Goal: Task Accomplishment & Management: Use online tool/utility

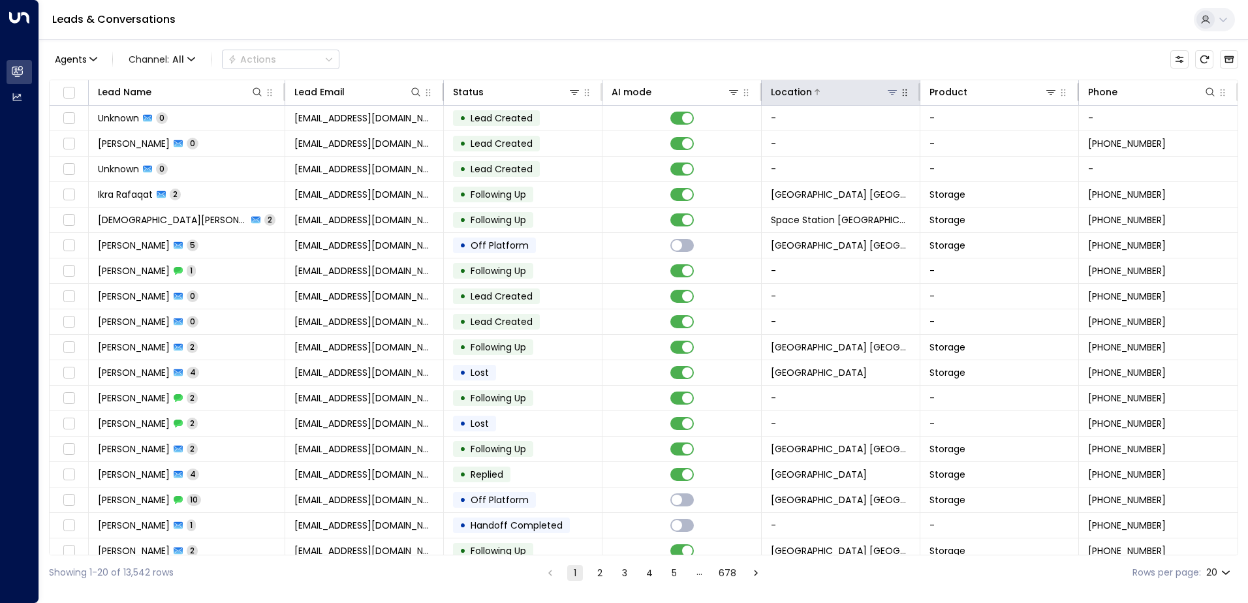
click at [893, 97] on button at bounding box center [892, 91] width 13 height 13
click at [891, 90] on icon at bounding box center [891, 92] width 9 height 5
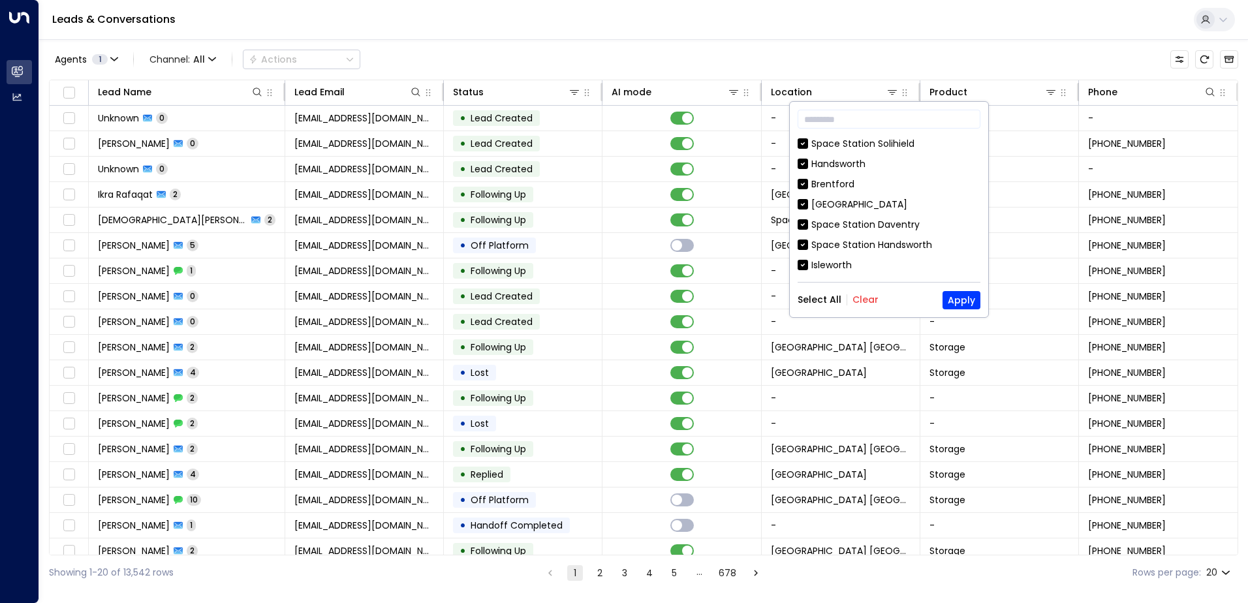
click at [872, 298] on button "Clear" at bounding box center [865, 299] width 26 height 10
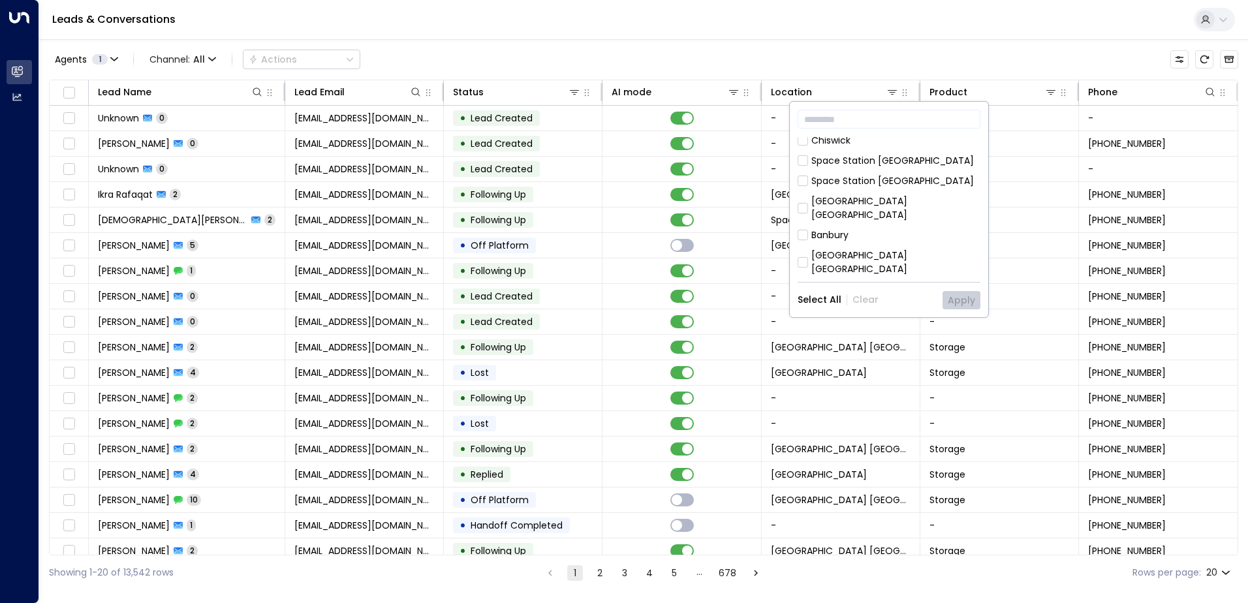
scroll to position [726, 0]
click at [912, 248] on div "[GEOGRAPHIC_DATA] [GEOGRAPHIC_DATA]" at bounding box center [895, 261] width 169 height 27
click at [967, 299] on button "Apply" at bounding box center [961, 300] width 38 height 18
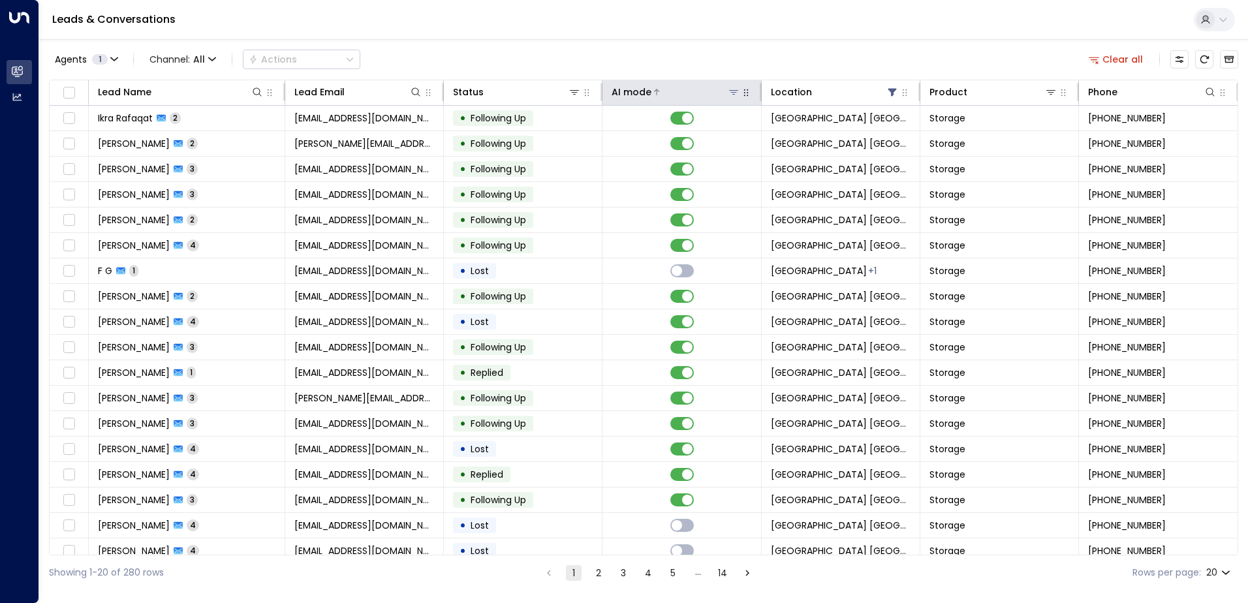
click at [659, 90] on div at bounding box center [695, 91] width 88 height 13
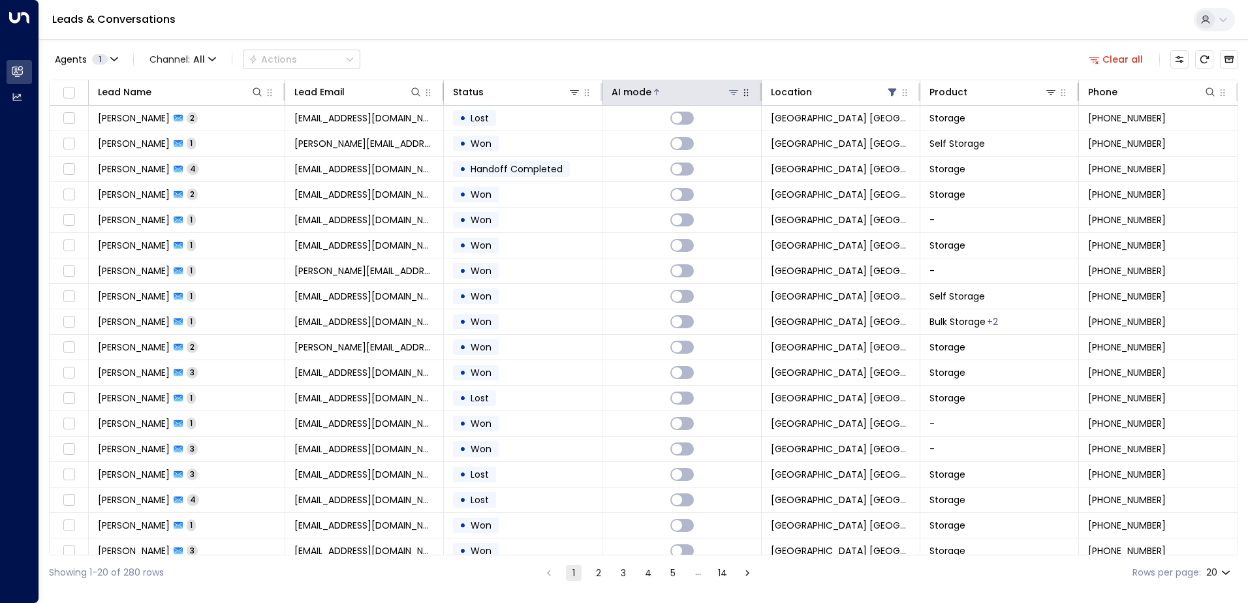
click at [659, 90] on div at bounding box center [695, 91] width 88 height 13
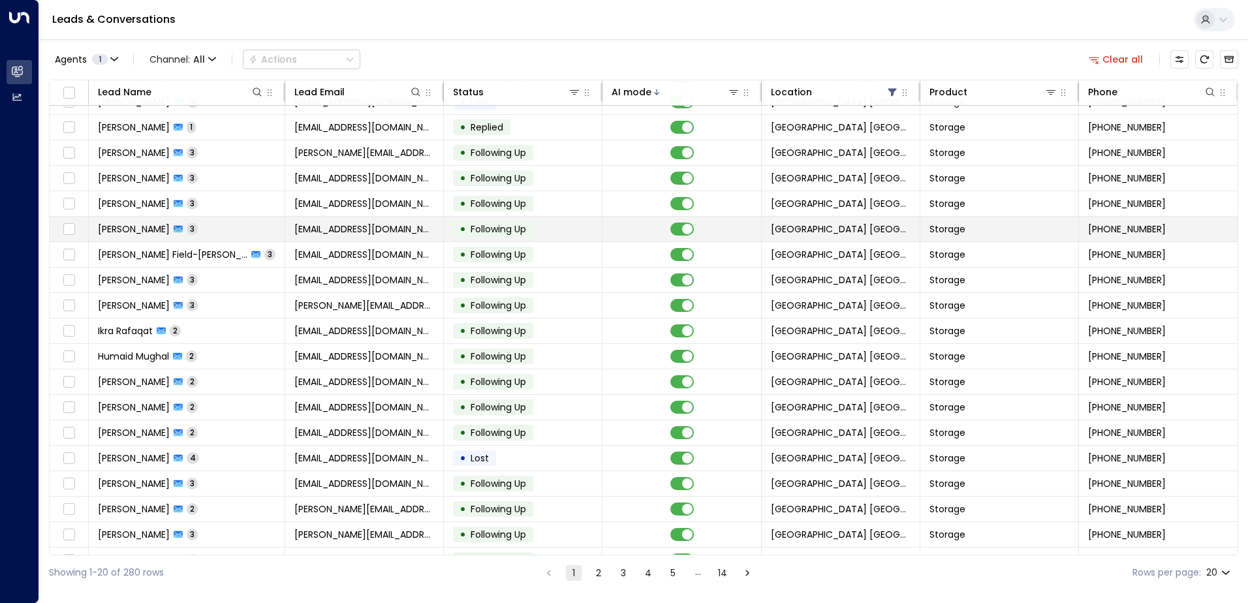
scroll to position [64, 0]
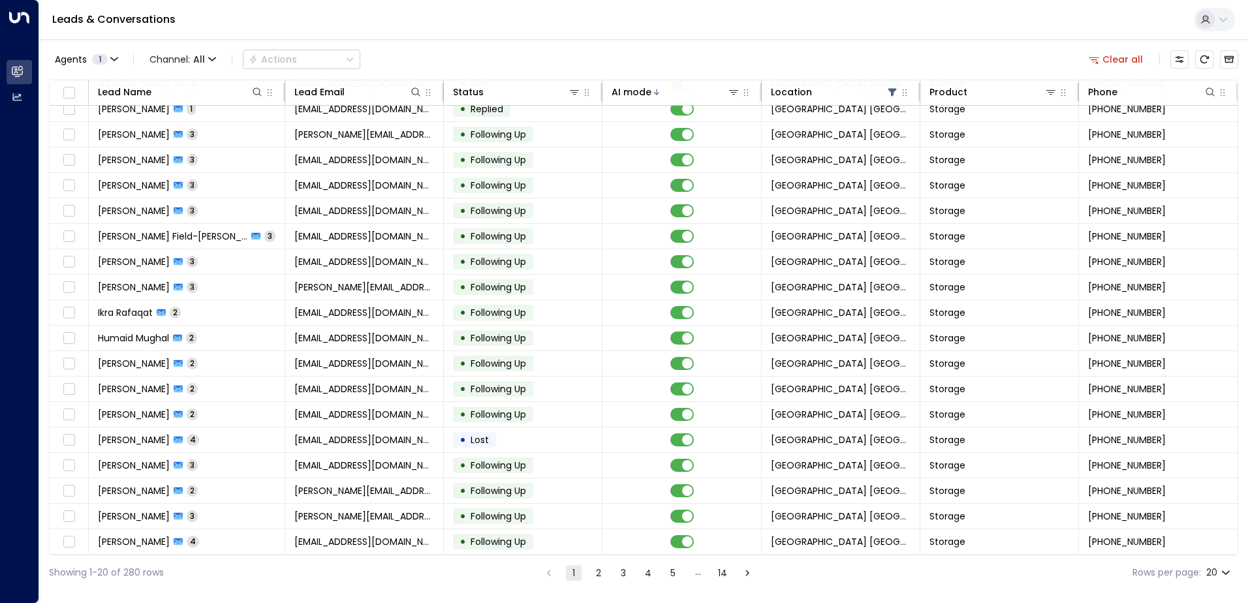
click at [744, 573] on icon "Go to next page" at bounding box center [747, 573] width 12 height 12
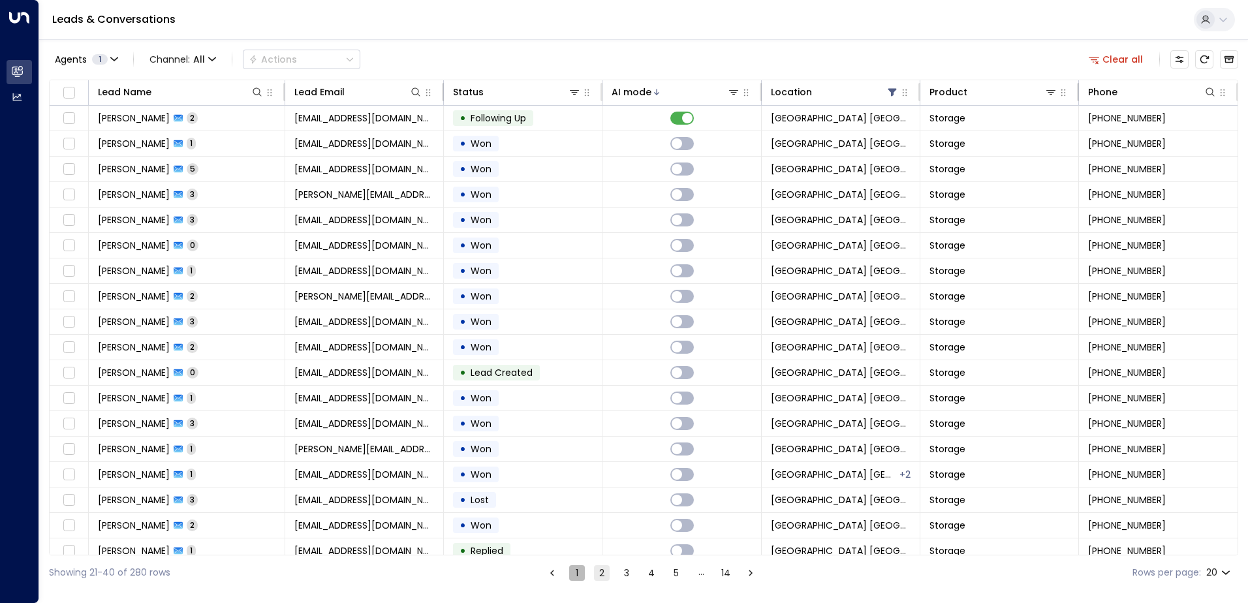
click at [569, 570] on button "1" at bounding box center [577, 573] width 16 height 16
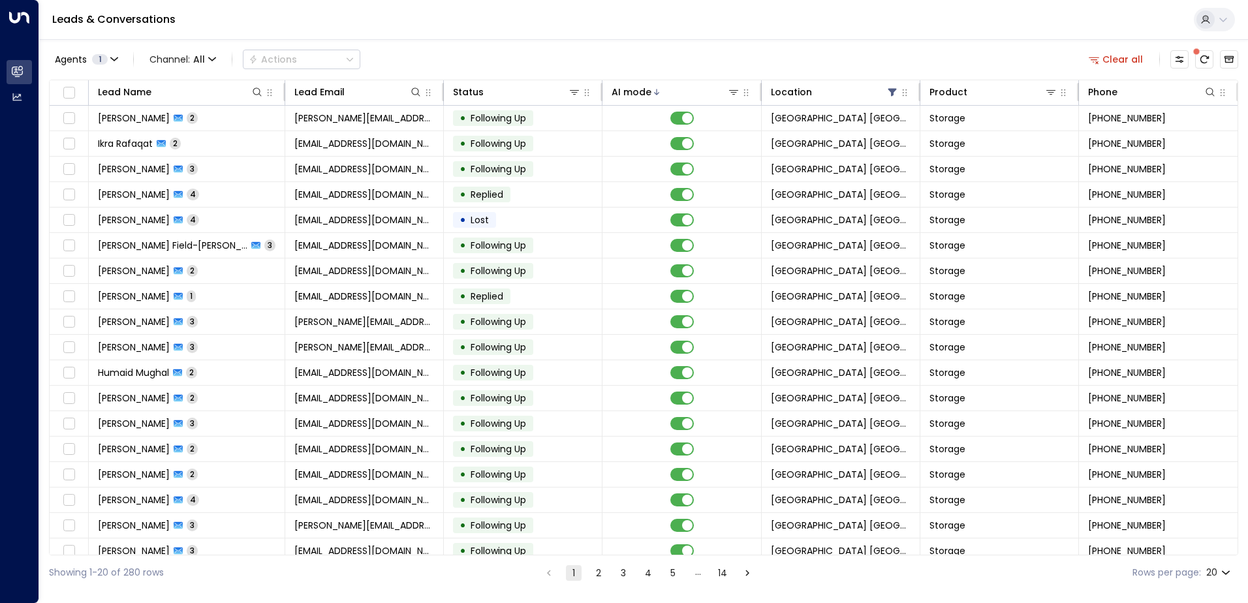
drag, startPoint x: 571, startPoint y: 29, endPoint x: 572, endPoint y: 38, distance: 9.2
click at [571, 29] on div "Leads & Conversations" at bounding box center [643, 20] width 1209 height 40
click at [614, 35] on div "Leads & Conversations" at bounding box center [643, 20] width 1209 height 40
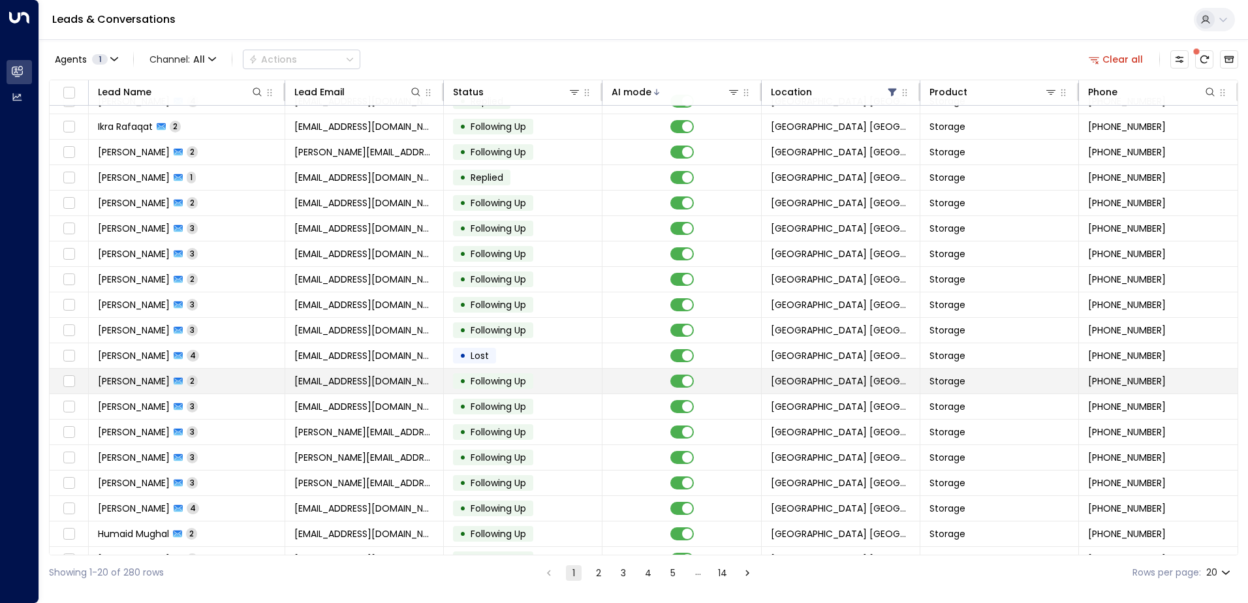
scroll to position [64, 0]
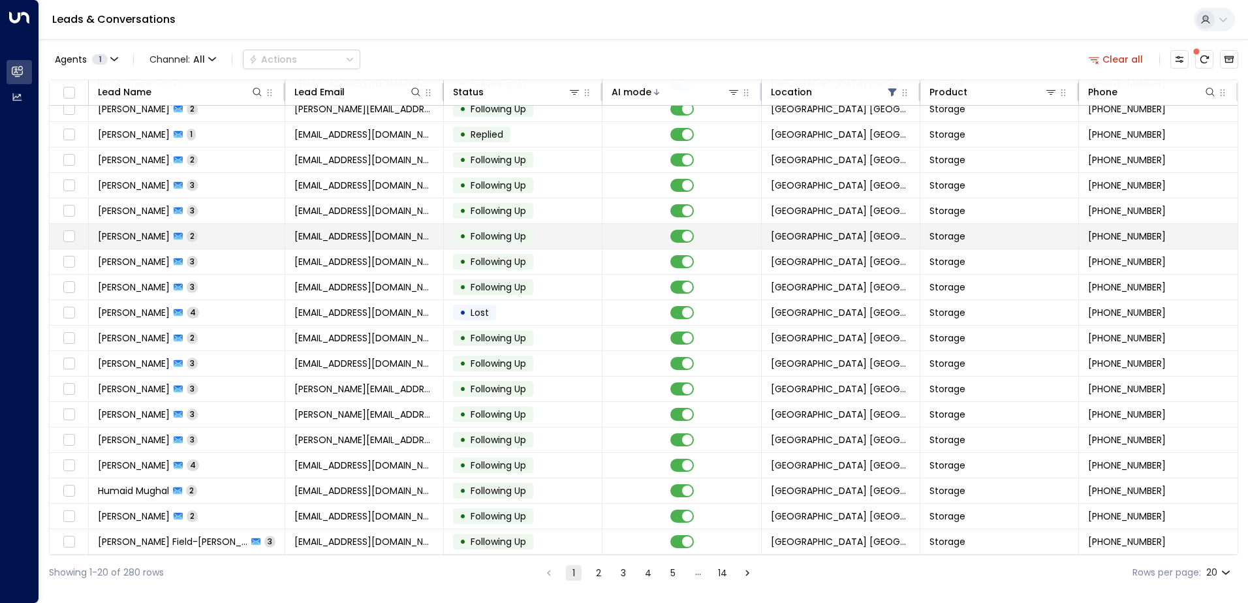
drag, startPoint x: 444, startPoint y: 30, endPoint x: 574, endPoint y: 226, distance: 235.1
click at [444, 30] on div "Leads & Conversations" at bounding box center [643, 20] width 1209 height 40
